Goal: Information Seeking & Learning: Learn about a topic

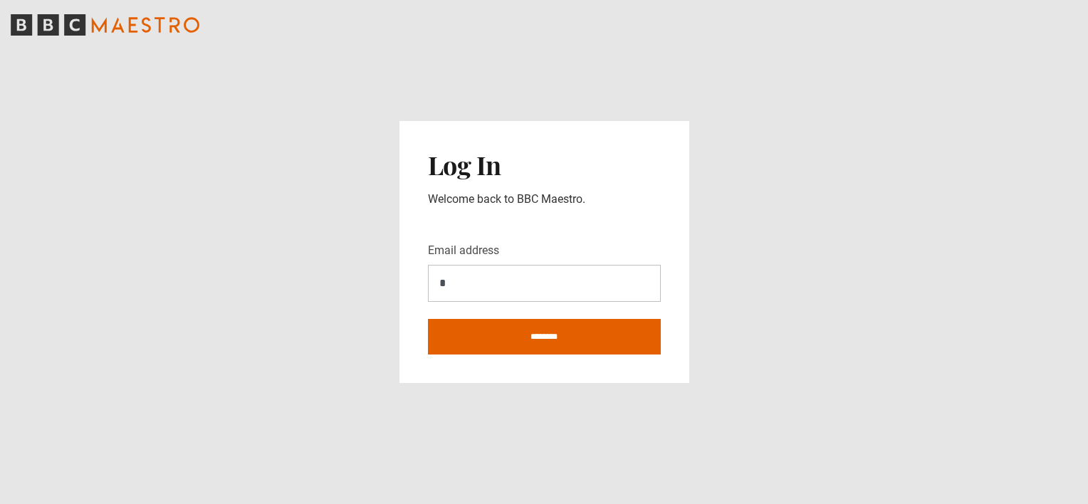
type input "**********"
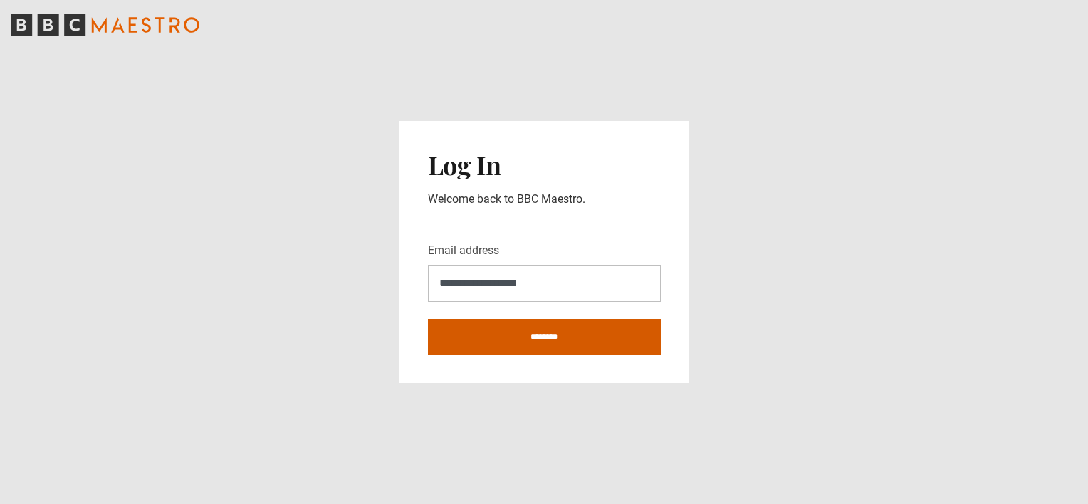
click at [505, 338] on input "********" at bounding box center [544, 337] width 233 height 36
type input "**********"
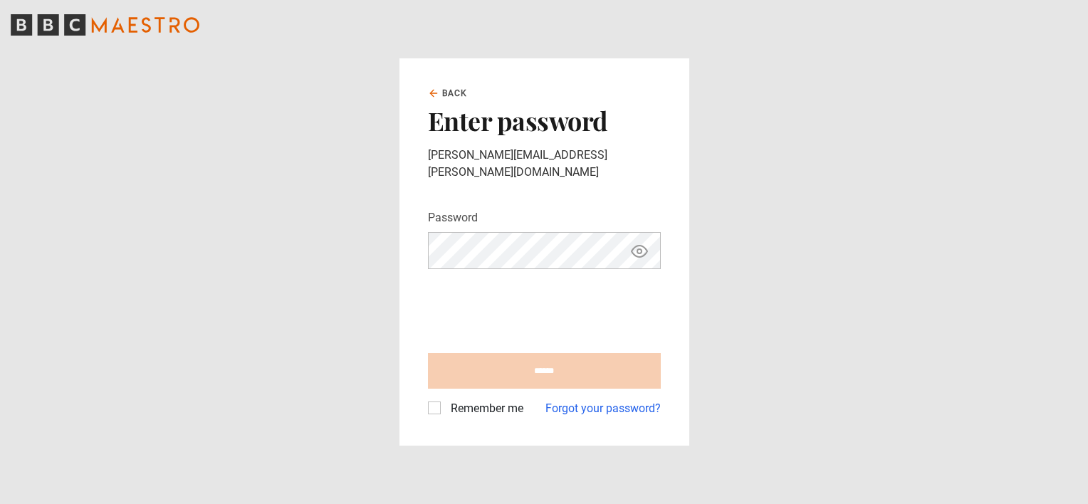
click at [642, 243] on icon "Show password" at bounding box center [639, 251] width 17 height 17
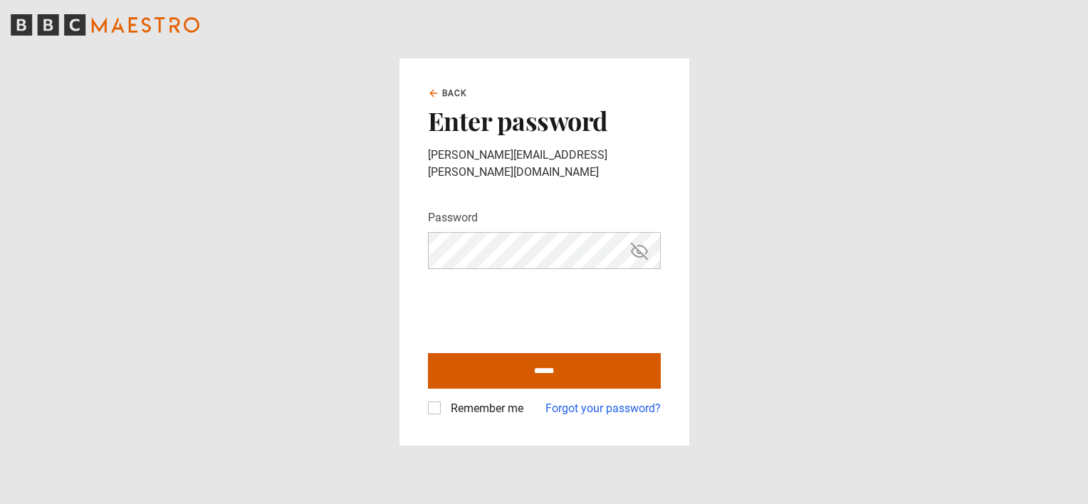
click at [533, 356] on input "******" at bounding box center [544, 371] width 233 height 36
type input "**********"
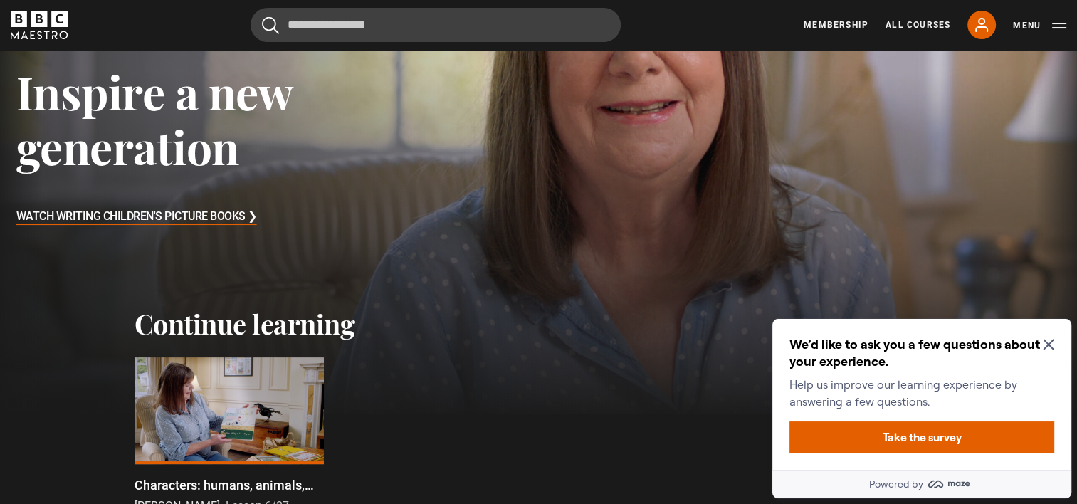
scroll to position [214, 0]
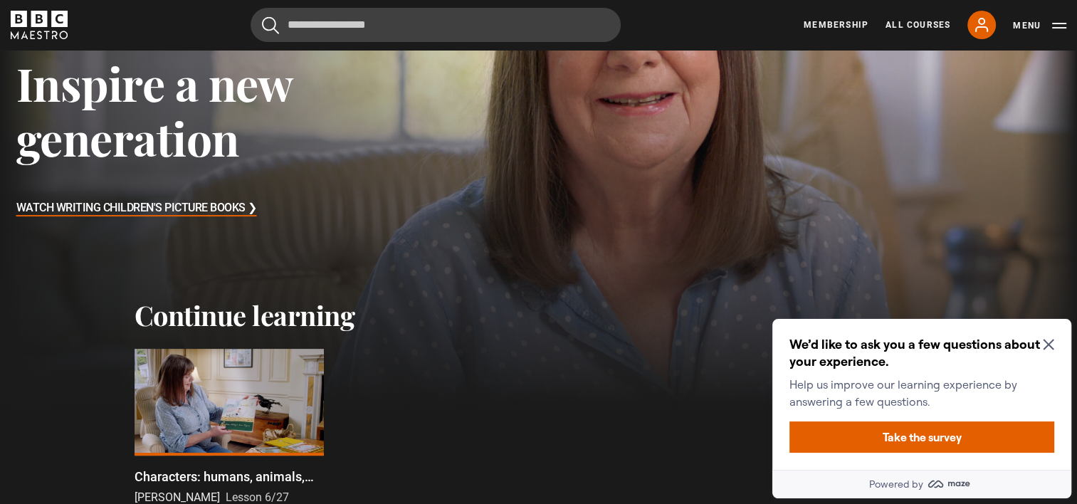
click at [1052, 343] on icon "Close Maze Prompt" at bounding box center [1048, 344] width 11 height 11
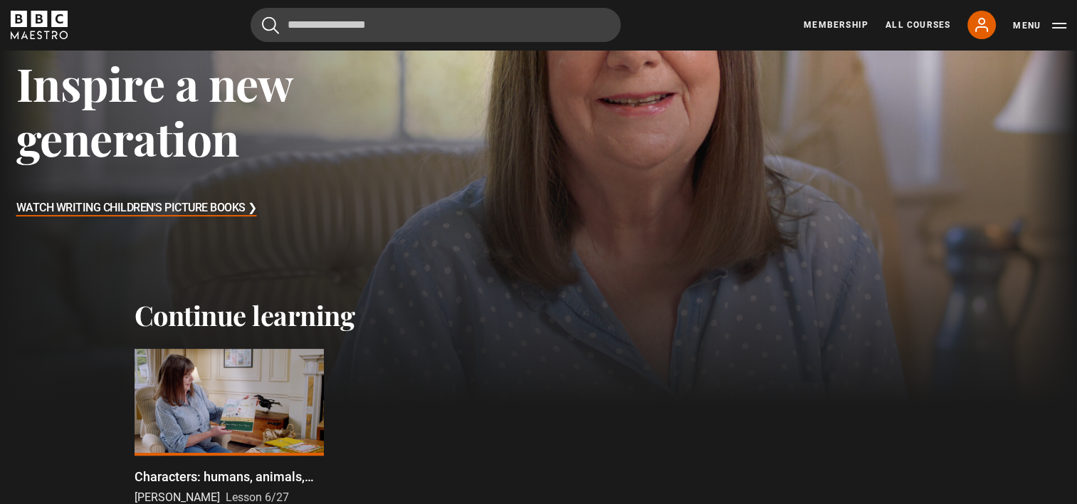
click at [268, 368] on div at bounding box center [229, 402] width 189 height 107
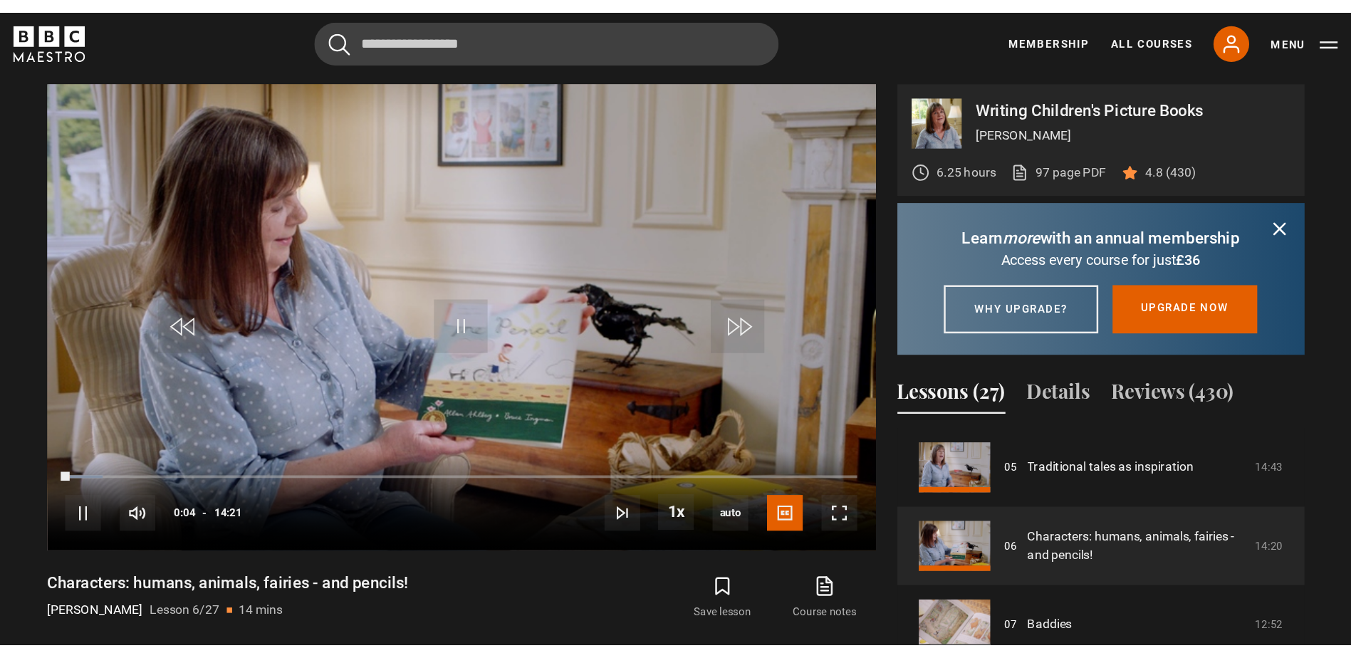
scroll to position [313, 0]
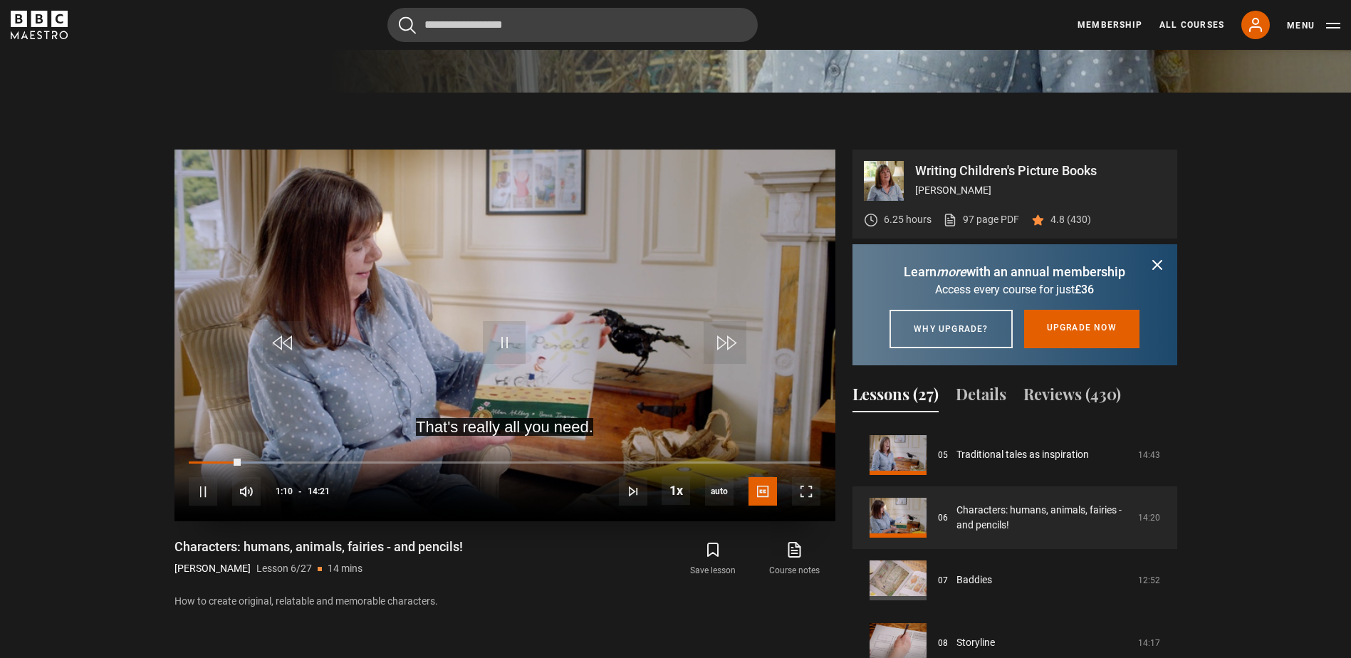
drag, startPoint x: 239, startPoint y: 457, endPoint x: 587, endPoint y: 444, distance: 348.4
click at [587, 444] on div "10s Skip Back 10 seconds Pause 10s Skip Forward 10 seconds Loaded : 15.10% 08:2…" at bounding box center [504, 481] width 661 height 79
drag, startPoint x: 236, startPoint y: 461, endPoint x: 623, endPoint y: 449, distance: 386.8
click at [623, 449] on div "10s Skip Back 10 seconds Play 10s Skip Forward 10 seconds Loaded : 0.00% 04:49 …" at bounding box center [504, 481] width 661 height 79
drag, startPoint x: 623, startPoint y: 454, endPoint x: 700, endPoint y: 456, distance: 76.9
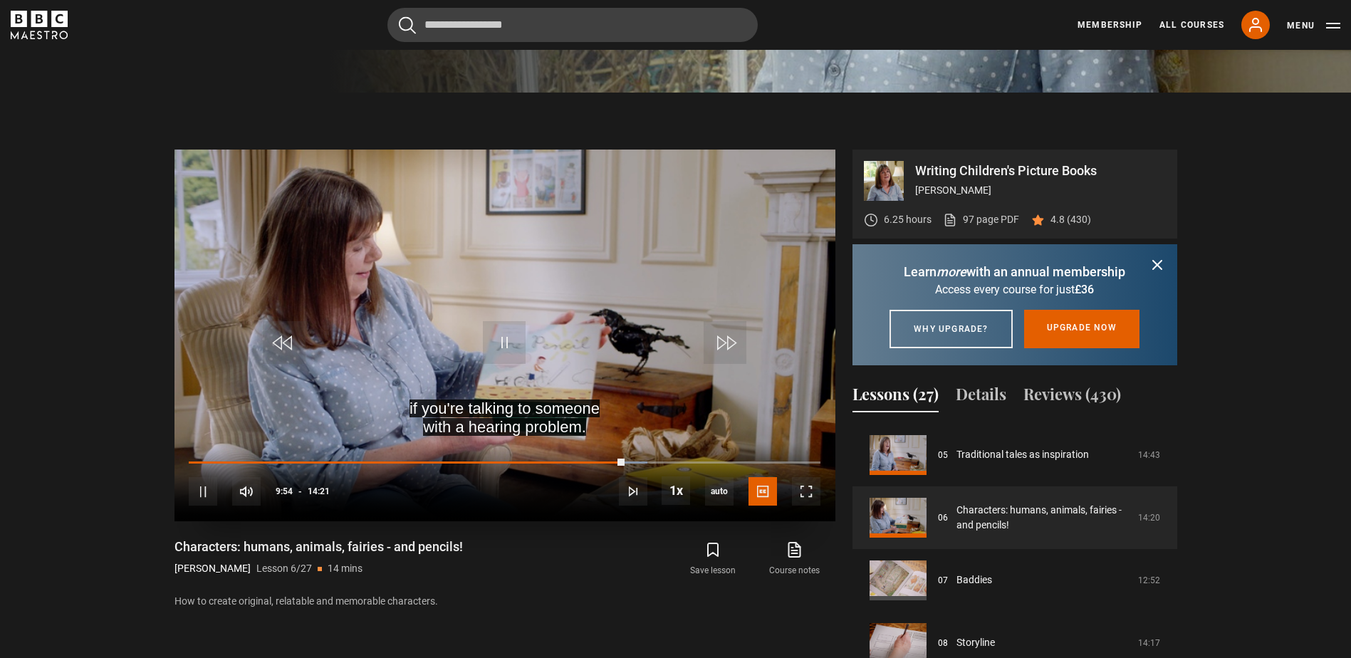
click at [700, 456] on div "10s Skip Back 10 seconds Pause 10s Skip Forward 10 seconds Loaded : 72.59% 04:4…" at bounding box center [504, 481] width 661 height 79
click at [700, 456] on div "10s Skip Back 10 seconds Pause 10s Skip Forward 10 seconds Loaded : 73.75% 04:4…" at bounding box center [504, 481] width 661 height 79
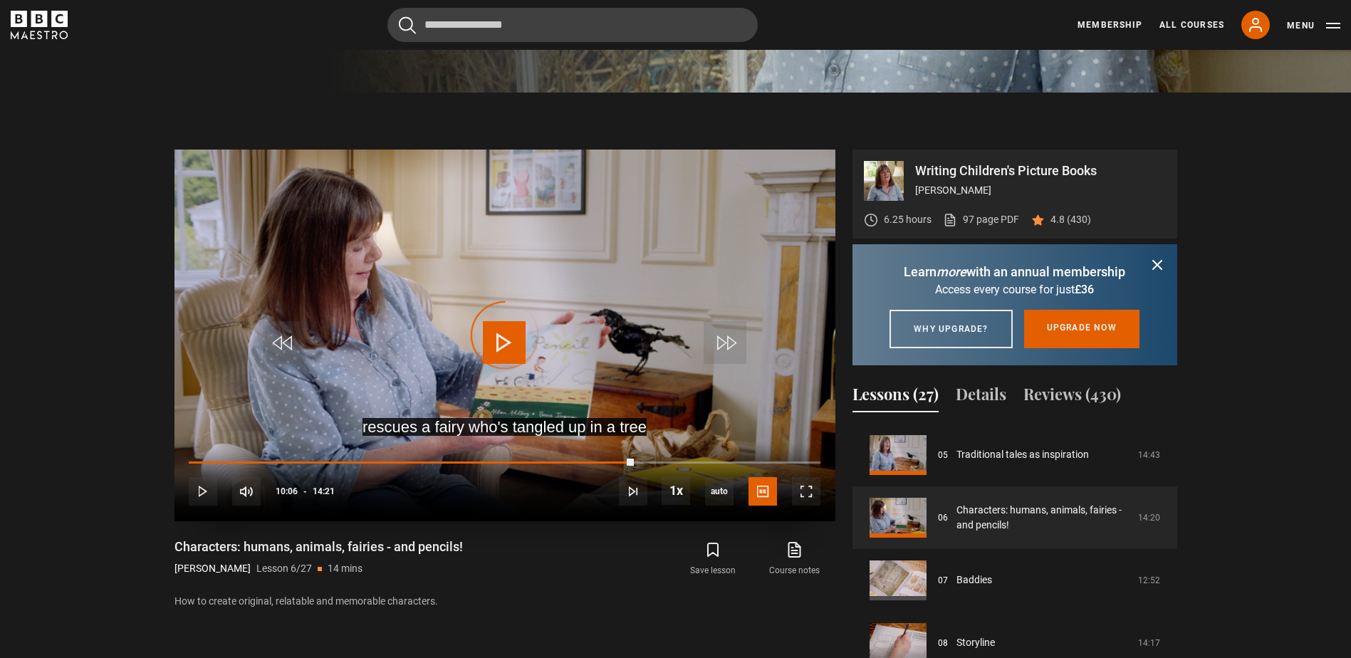
drag, startPoint x: 624, startPoint y: 458, endPoint x: 730, endPoint y: 456, distance: 105.4
click at [730, 456] on div "10s Skip Back 10 seconds Play 10s Skip Forward 10 seconds Loaded : 0.00% 09:55 …" at bounding box center [504, 481] width 661 height 79
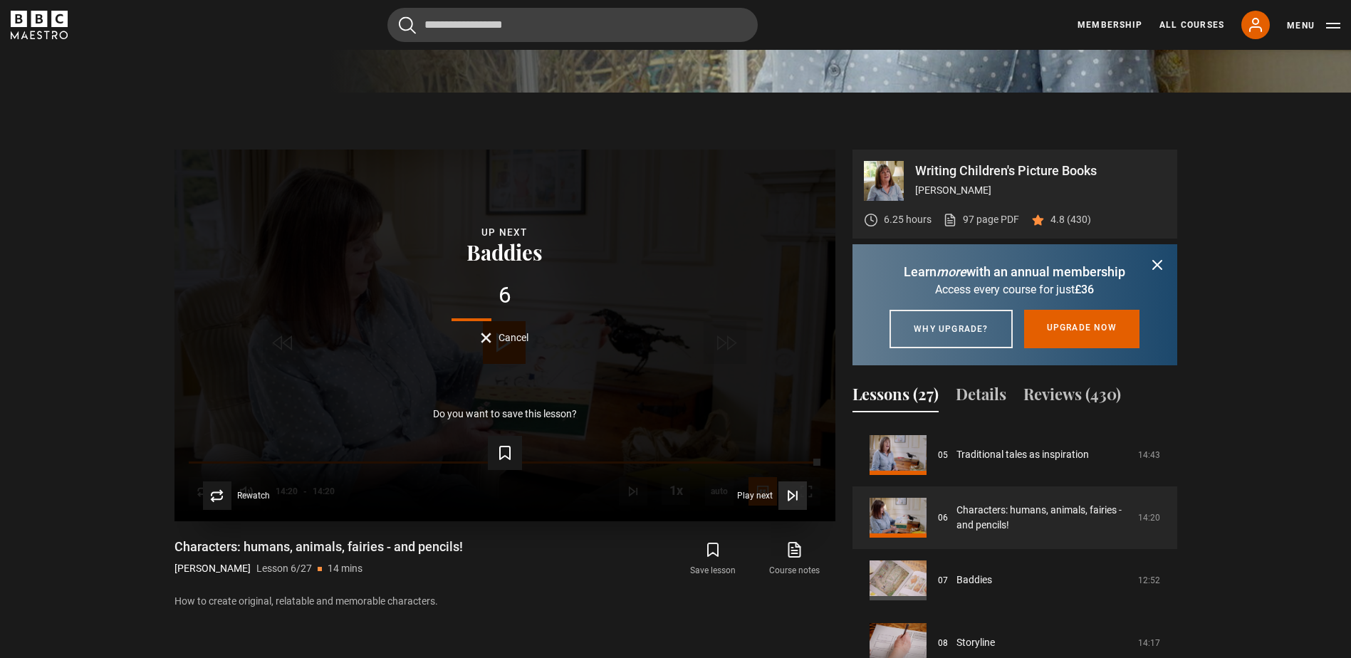
click at [793, 491] on icon "Video Player" at bounding box center [792, 495] width 14 height 14
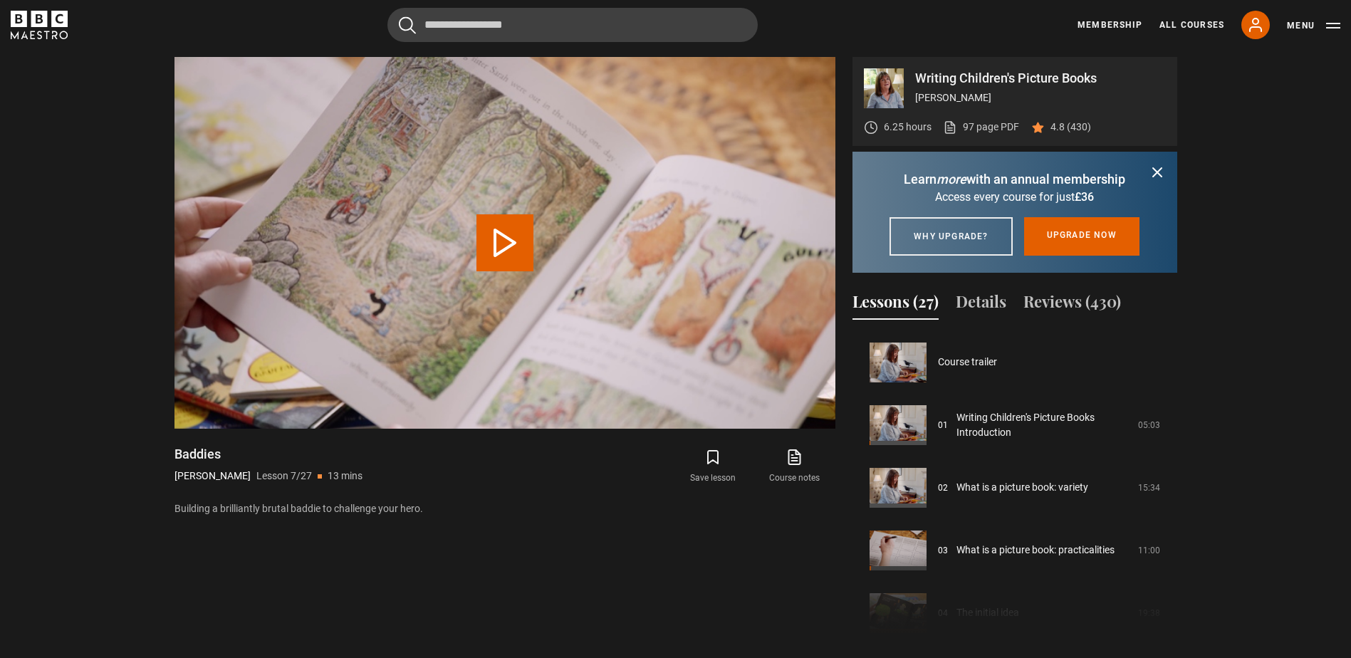
scroll to position [376, 0]
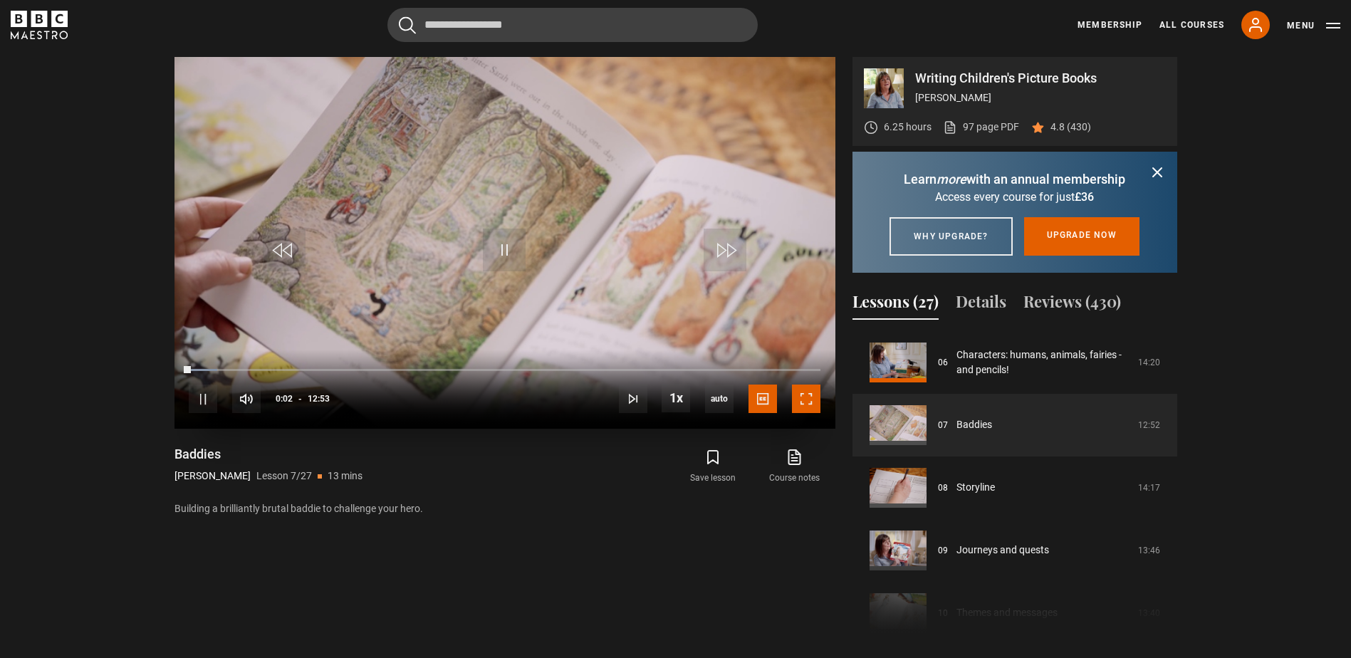
click at [799, 395] on span "Video Player" at bounding box center [806, 399] width 28 height 28
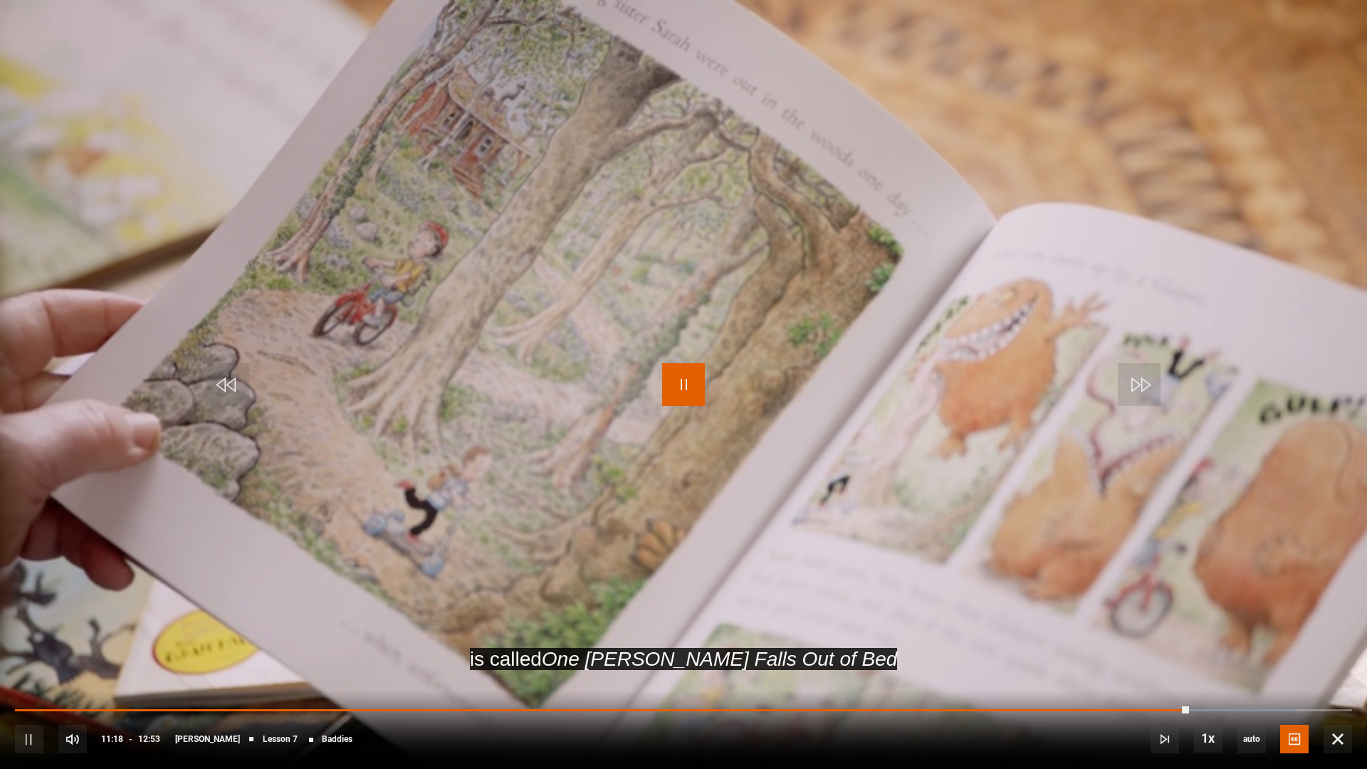
click at [689, 382] on span "Video Player" at bounding box center [683, 384] width 43 height 43
click at [684, 385] on span "Video Player" at bounding box center [683, 384] width 43 height 43
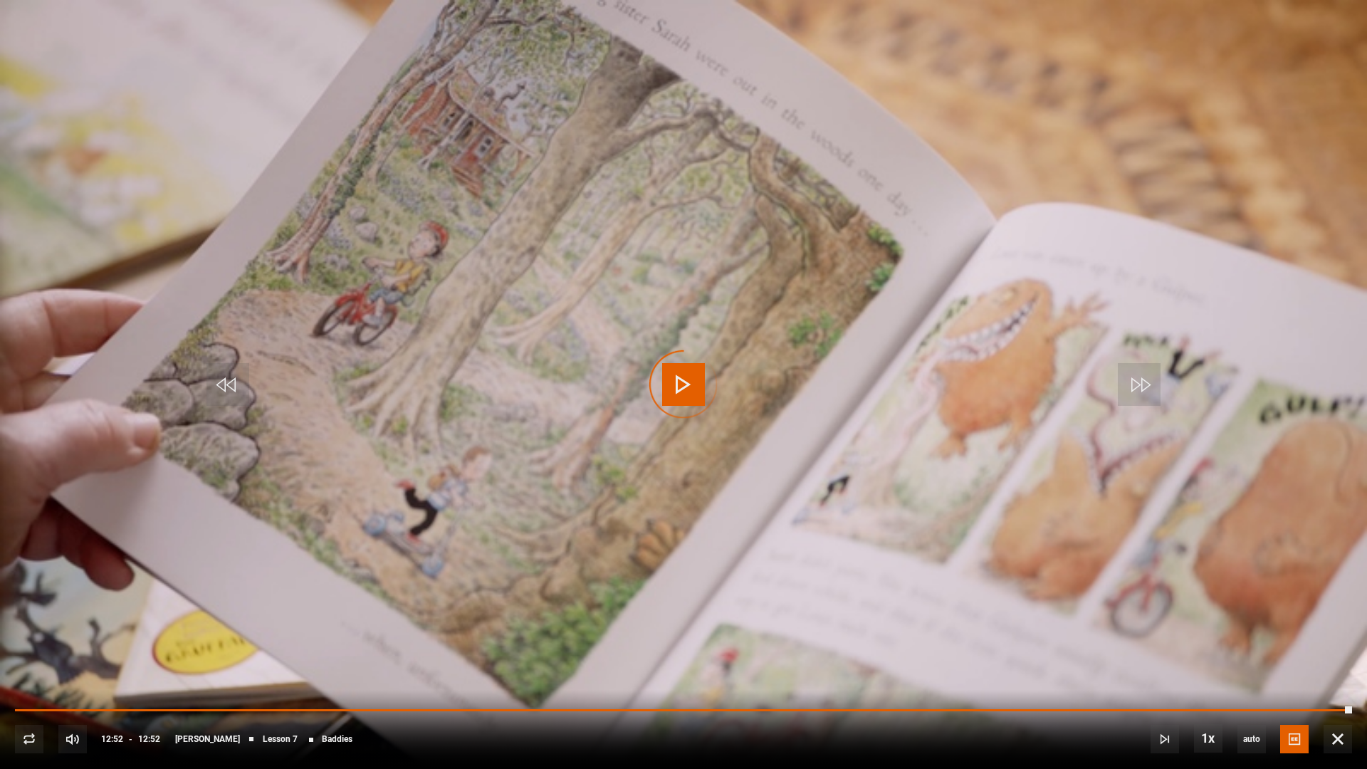
click at [698, 385] on div "Video Player is loading." at bounding box center [683, 384] width 71 height 71
click at [1077, 503] on div "10s Skip Back 10 seconds Play 10s Skip Forward 10 seconds Loaded : 100.00% 12:5…" at bounding box center [683, 729] width 1367 height 79
click at [1077, 503] on span "Video Player" at bounding box center [1338, 739] width 28 height 28
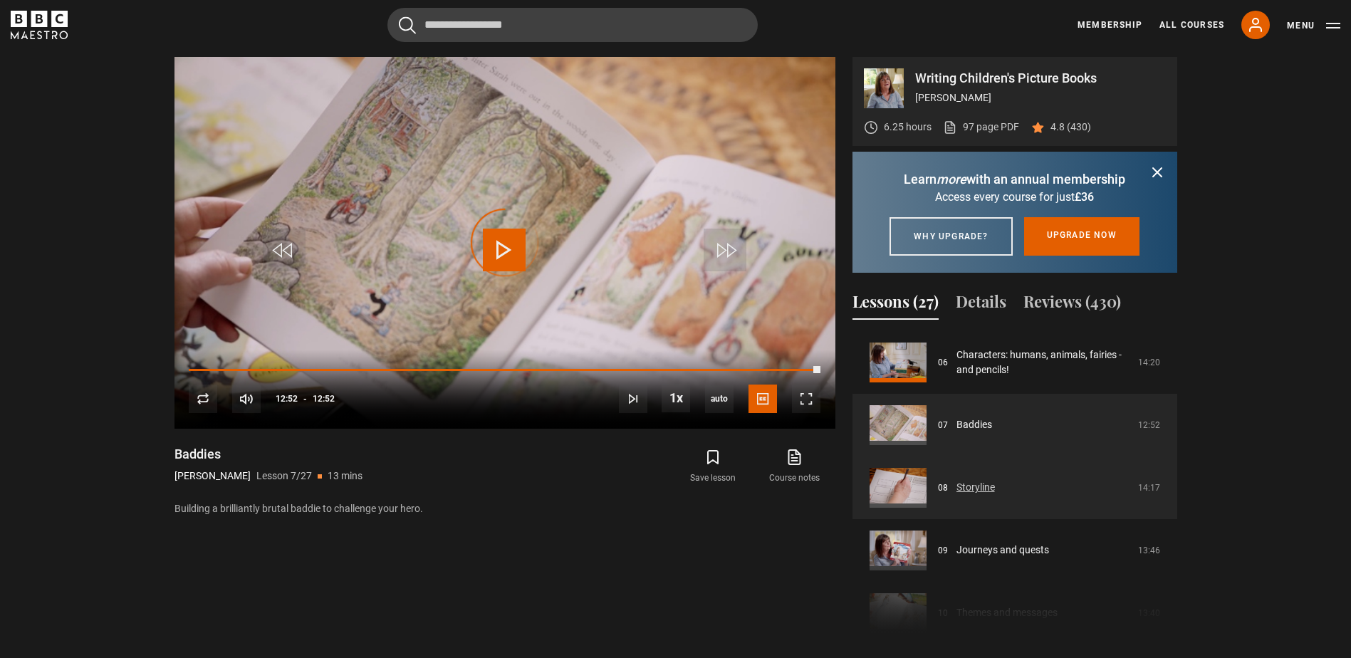
click at [994, 495] on link "Storyline" at bounding box center [975, 487] width 38 height 15
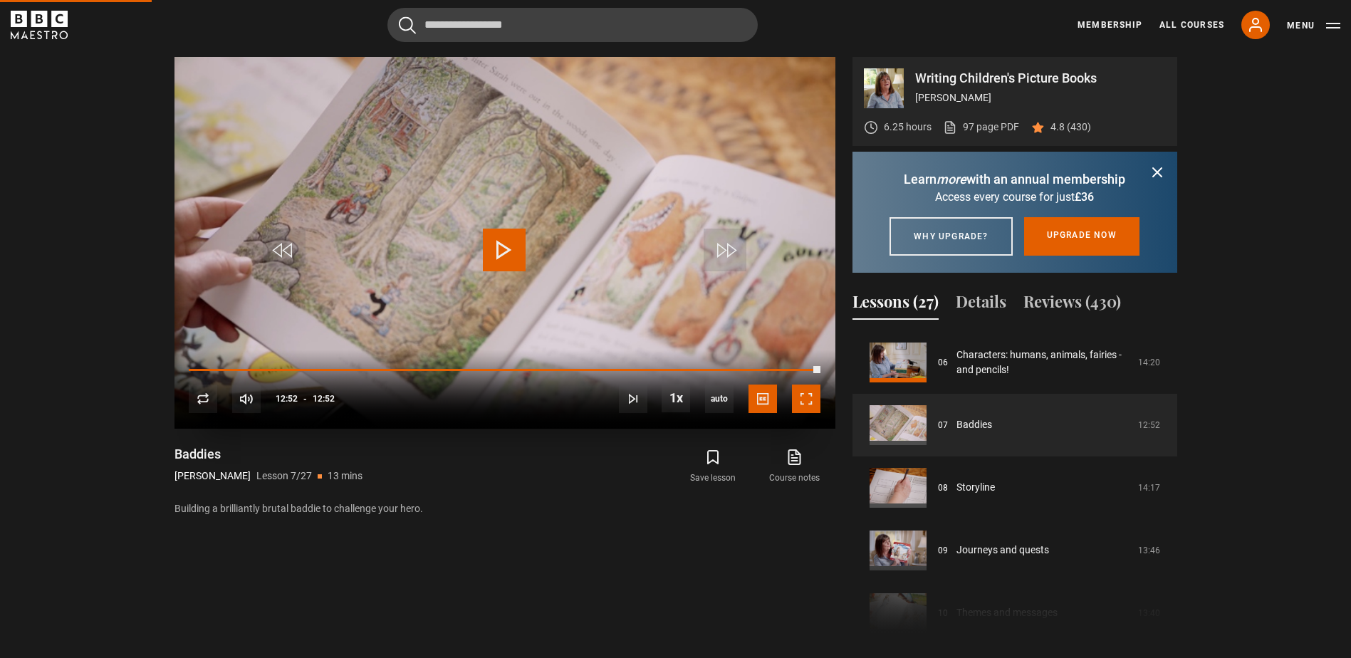
click at [806, 399] on span "Video Player" at bounding box center [806, 399] width 28 height 28
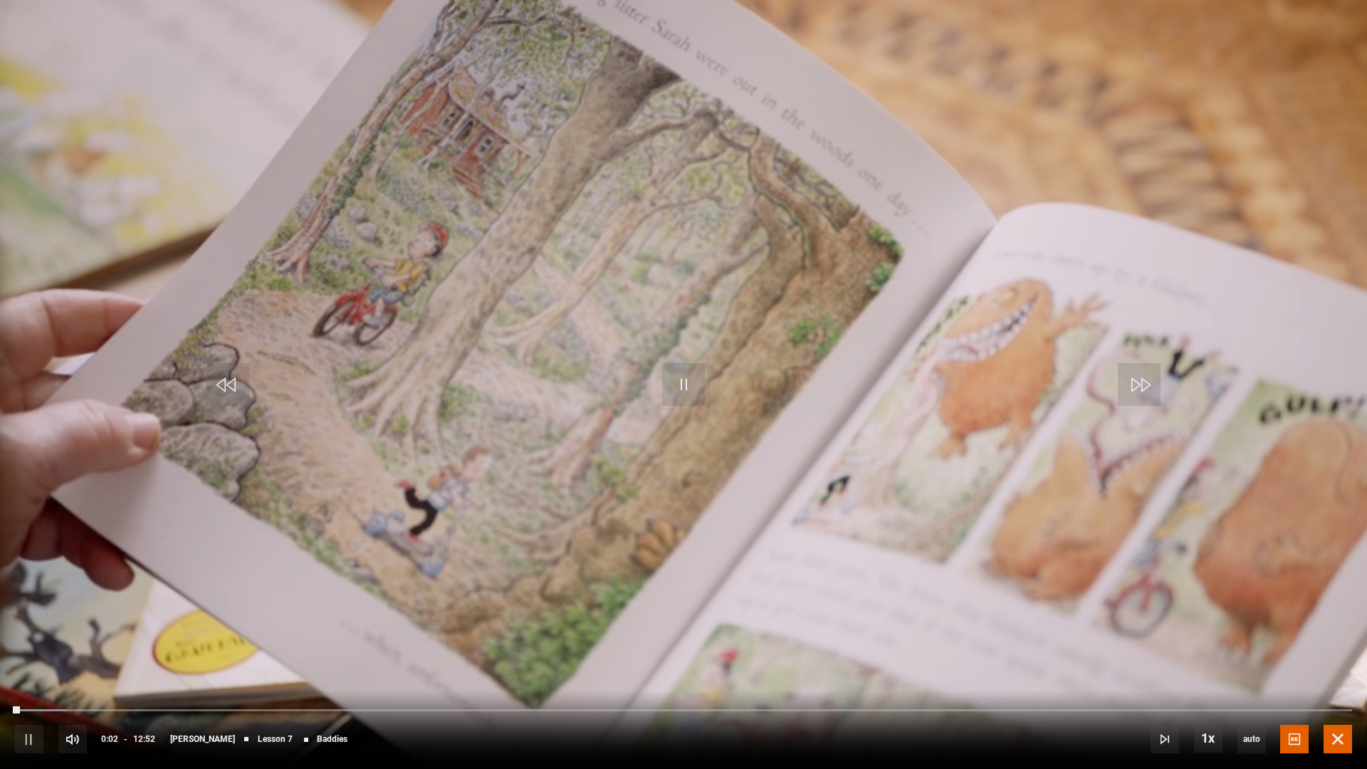
click at [1077, 503] on span "Video Player" at bounding box center [1338, 739] width 28 height 28
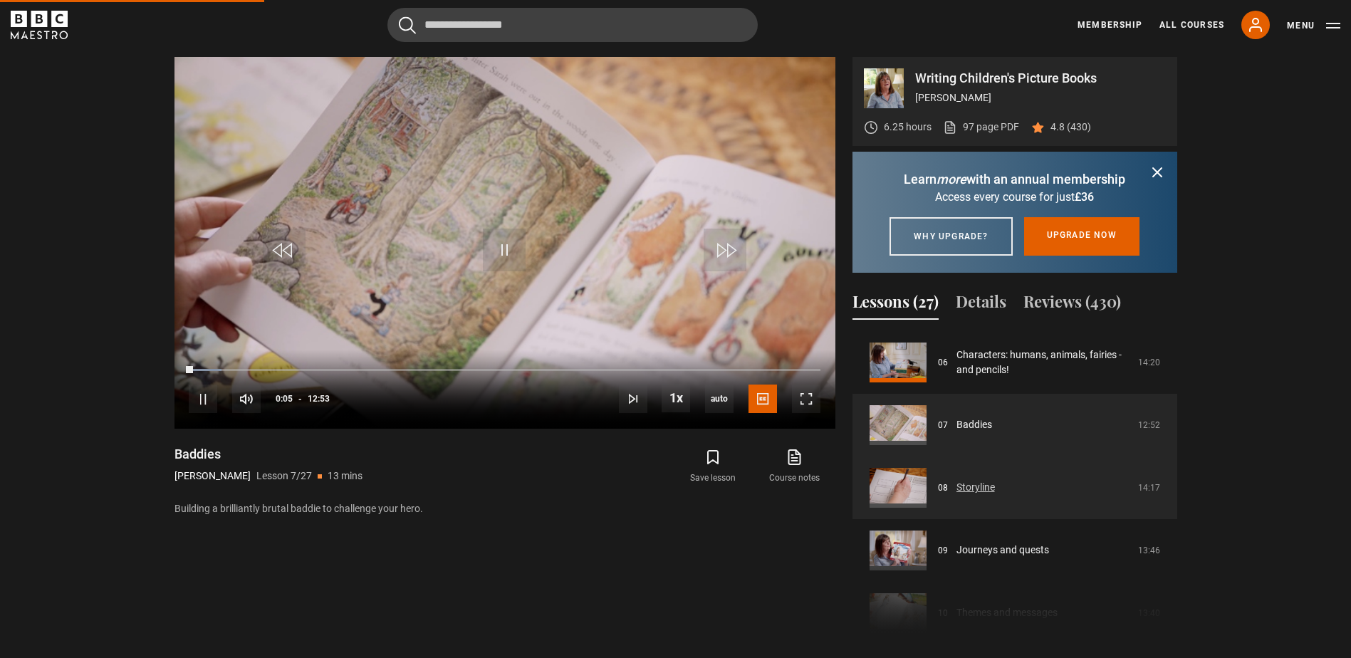
click at [971, 495] on link "Storyline" at bounding box center [975, 487] width 38 height 15
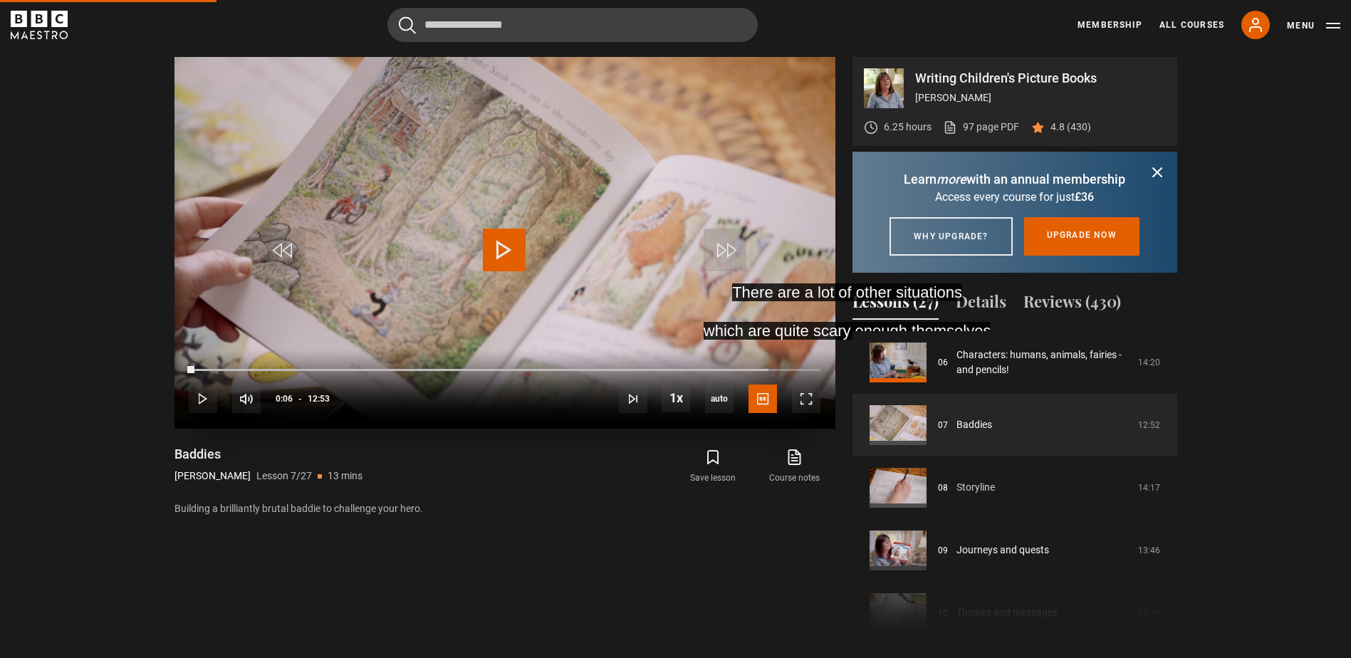
drag, startPoint x: 195, startPoint y: 366, endPoint x: 770, endPoint y: 352, distance: 574.8
click at [770, 352] on div "10s Skip Back 10 seconds Play 10s Skip Forward 10 seconds Loaded : 92.50% 07:13…" at bounding box center [504, 389] width 661 height 79
drag, startPoint x: 784, startPoint y: 363, endPoint x: 806, endPoint y: 362, distance: 22.1
click at [806, 362] on div "10s Skip Back 10 seconds Pause 10s Skip Forward 10 seconds Loaded : 98.32% 11:5…" at bounding box center [504, 389] width 661 height 79
click at [806, 362] on div "10s Skip Back 10 seconds Pause 10s Skip Forward 10 seconds Loaded : 100.00% 11:…" at bounding box center [504, 389] width 661 height 79
